Goal: Ask a question

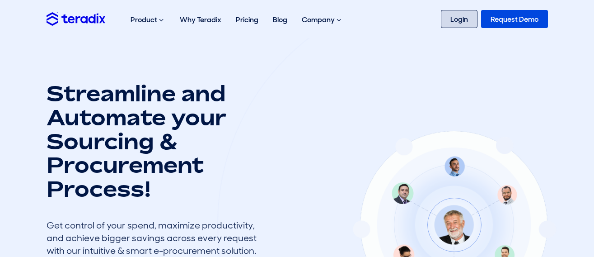
click at [452, 16] on link "Login" at bounding box center [459, 19] width 37 height 18
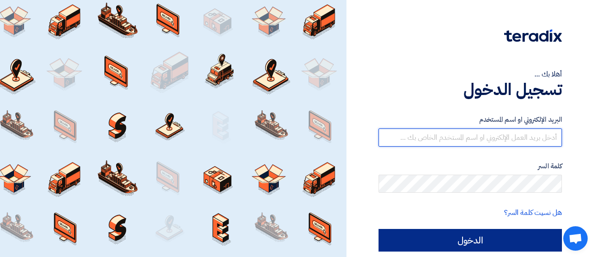
type input "[EMAIL_ADDRESS][DOMAIN_NAME]"
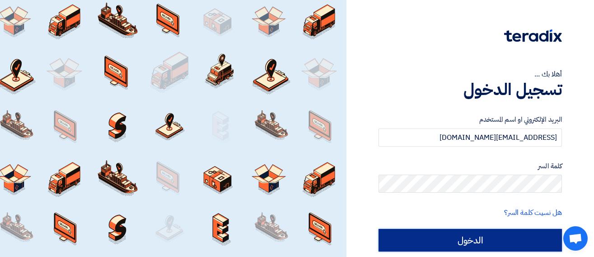
click at [509, 244] on input "الدخول" at bounding box center [469, 240] width 183 height 23
type input "Sign in"
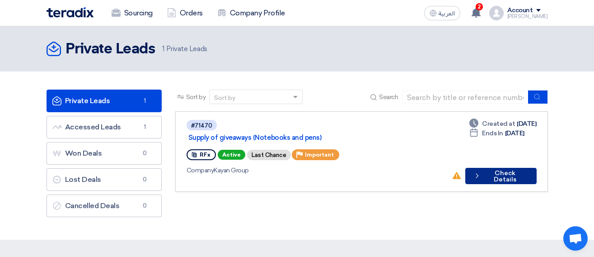
click at [499, 168] on button "Check details Check Details" at bounding box center [500, 176] width 71 height 16
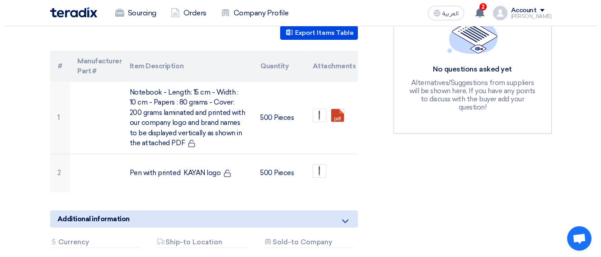
scroll to position [271, 0]
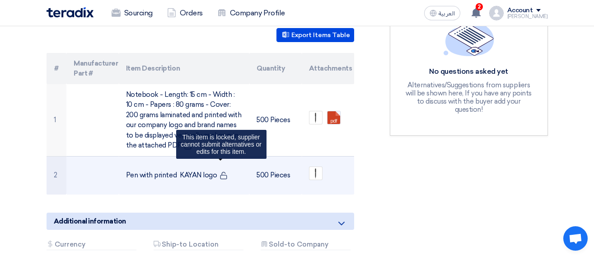
click at [221, 171] on icon at bounding box center [223, 175] width 8 height 8
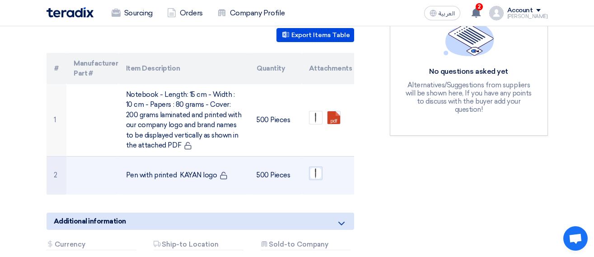
click at [318, 167] on img at bounding box center [315, 173] width 13 height 13
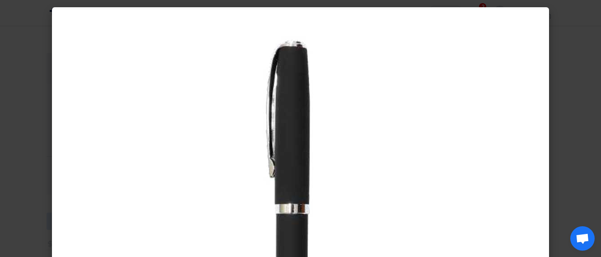
scroll to position [0, 0]
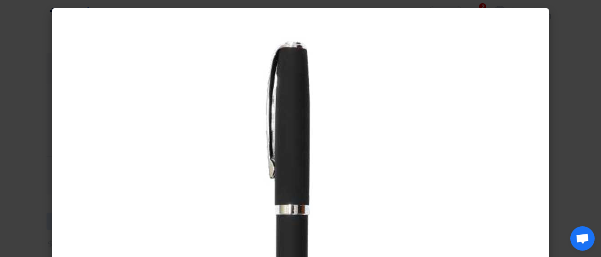
click at [566, 62] on modal-container at bounding box center [300, 128] width 601 height 257
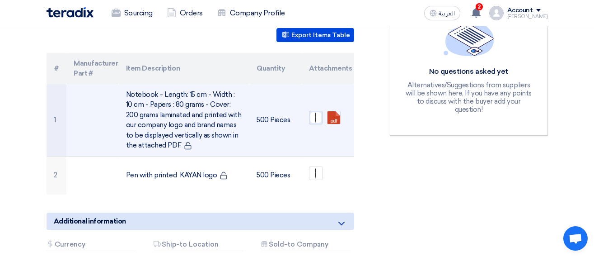
click at [317, 111] on img at bounding box center [315, 117] width 13 height 13
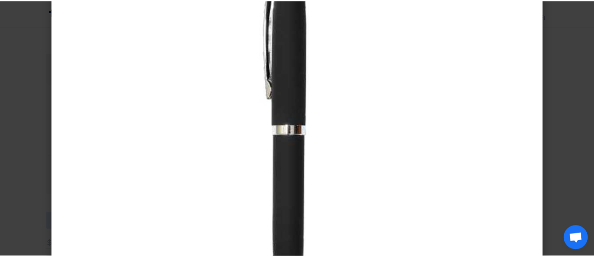
scroll to position [225, 0]
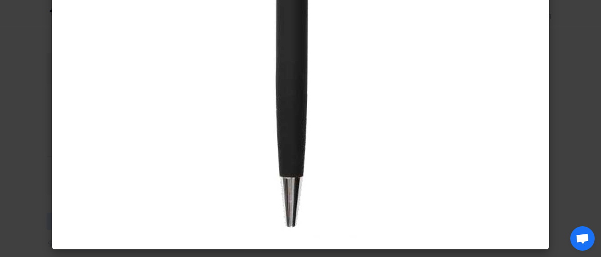
click at [577, 86] on modal-container at bounding box center [300, 128] width 601 height 257
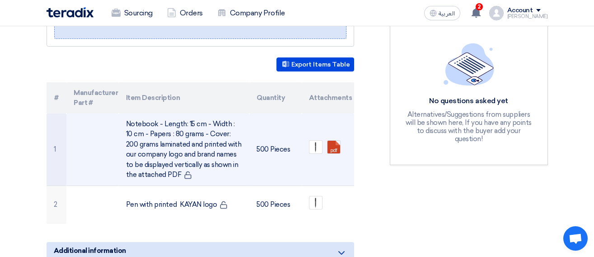
scroll to position [226, 0]
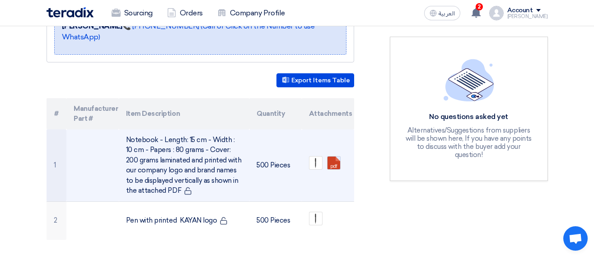
click at [331, 156] on link at bounding box center [363, 183] width 72 height 54
drag, startPoint x: 167, startPoint y: 181, endPoint x: 123, endPoint y: 128, distance: 68.6
click at [123, 129] on td "Notebook - Length: 15 cm - Width : 10 cm - Papers : 80 grams - Cover: 200 grams…" at bounding box center [184, 165] width 131 height 72
copy td "Notebook - Length: 15 cm - Width : 10 cm - Papers : 80 grams - Cover: 200 grams…"
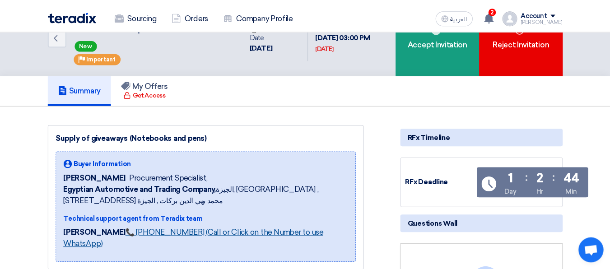
scroll to position [0, 0]
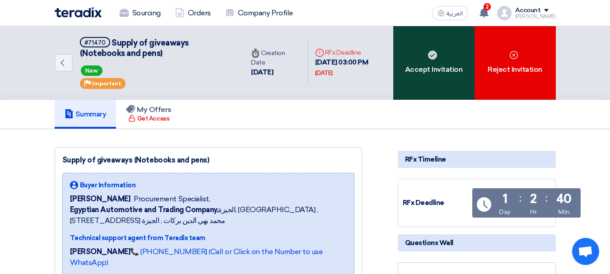
click at [415, 48] on div "Accept Invitation" at bounding box center [433, 63] width 81 height 74
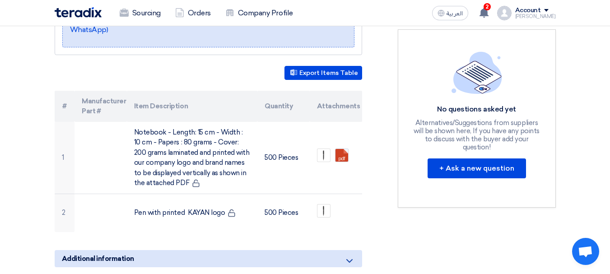
scroll to position [316, 0]
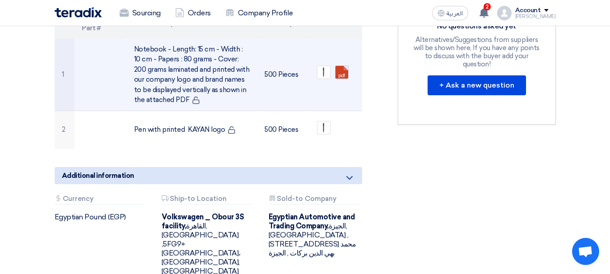
click at [341, 66] on link at bounding box center [372, 93] width 72 height 54
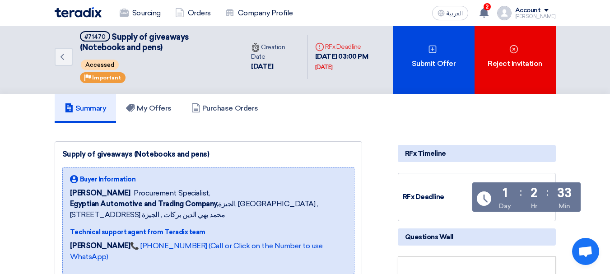
scroll to position [0, 0]
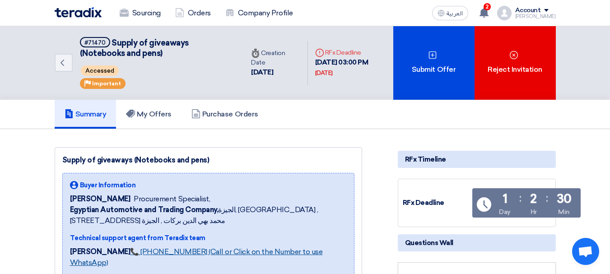
click at [178, 250] on link "📞 [PHONE_NUMBER] (Call or Click on the Number to use WhatsApp)" at bounding box center [196, 256] width 253 height 19
click at [542, 15] on div "[PERSON_NAME]" at bounding box center [535, 16] width 41 height 5
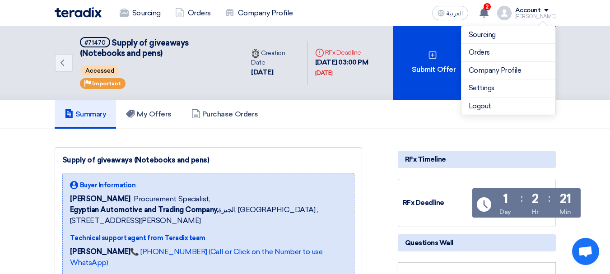
click at [542, 15] on div "[PERSON_NAME]" at bounding box center [535, 16] width 41 height 5
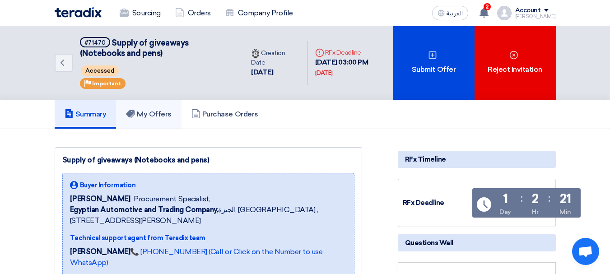
click at [135, 114] on use at bounding box center [130, 114] width 9 height 8
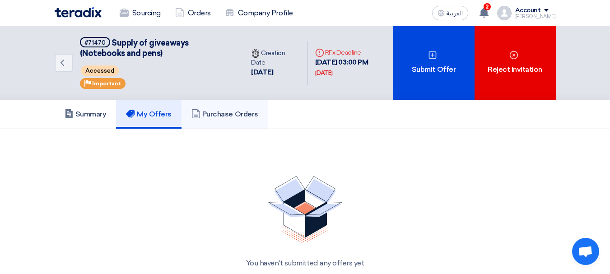
click at [222, 110] on h5 "Purchase Orders" at bounding box center [224, 114] width 67 height 9
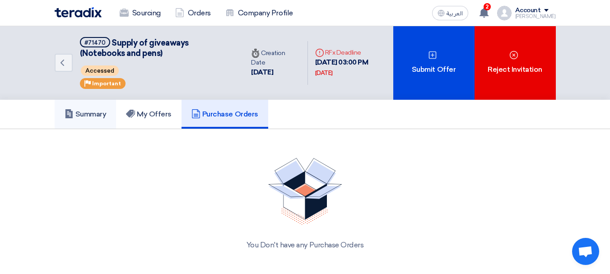
click at [93, 118] on h5 "Summary" at bounding box center [86, 114] width 42 height 9
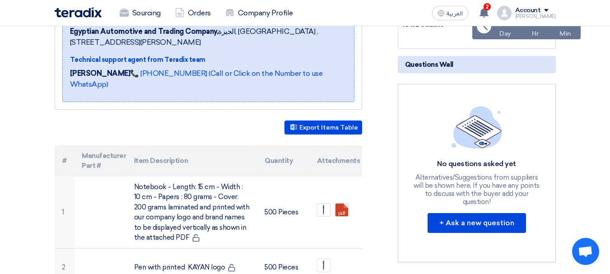
scroll to position [181, 0]
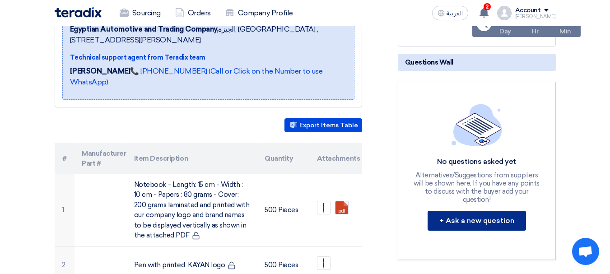
click at [491, 214] on button "+ Ask a new question" at bounding box center [477, 221] width 98 height 20
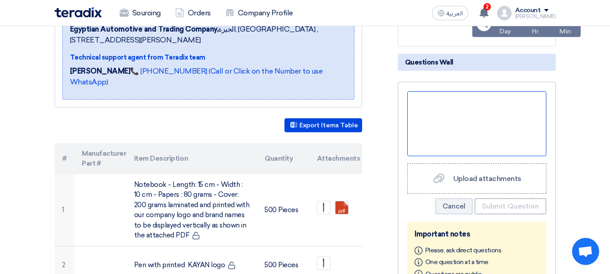
click at [452, 125] on div at bounding box center [476, 123] width 139 height 65
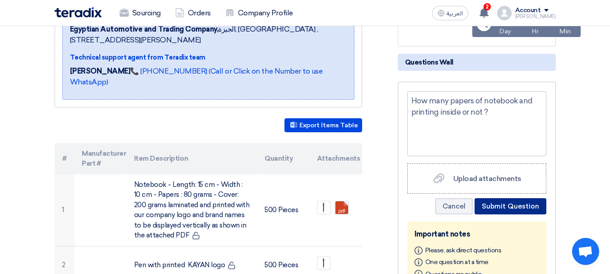
click at [521, 209] on button "Submit Question" at bounding box center [511, 206] width 72 height 16
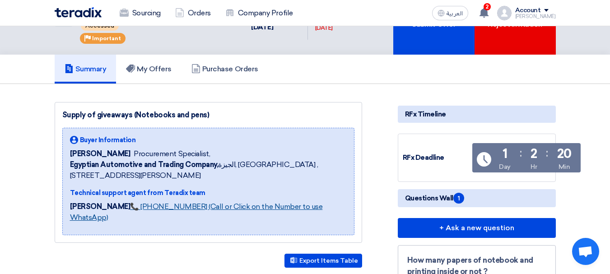
scroll to position [0, 0]
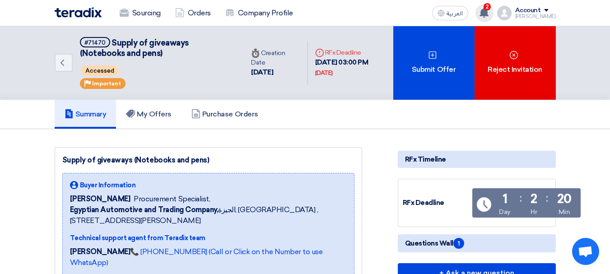
click at [489, 17] on icon at bounding box center [484, 13] width 10 height 10
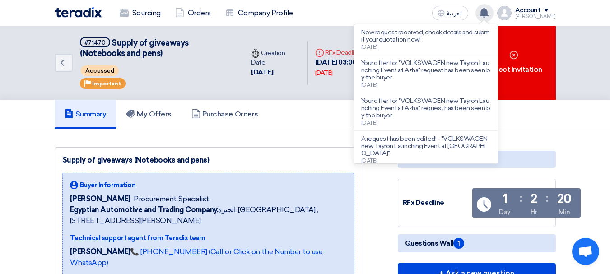
click at [488, 16] on use at bounding box center [484, 13] width 9 height 10
